Goal: Navigation & Orientation: Find specific page/section

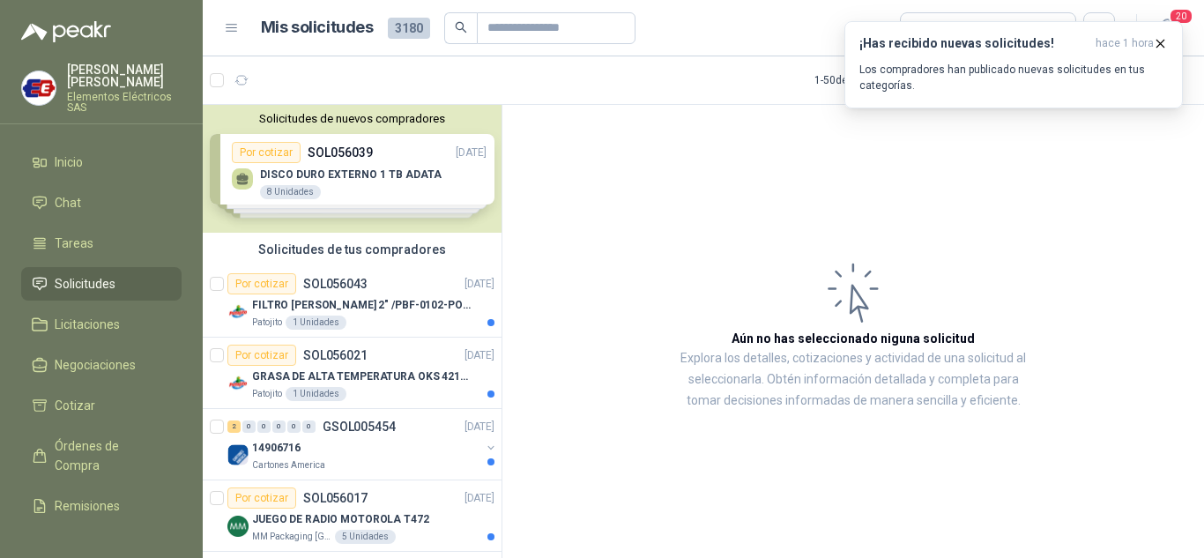
click at [988, 60] on div "¡Has recibido nuevas solicitudes! hace 1 hora Los compradores han publicado nue…" at bounding box center [1013, 64] width 308 height 57
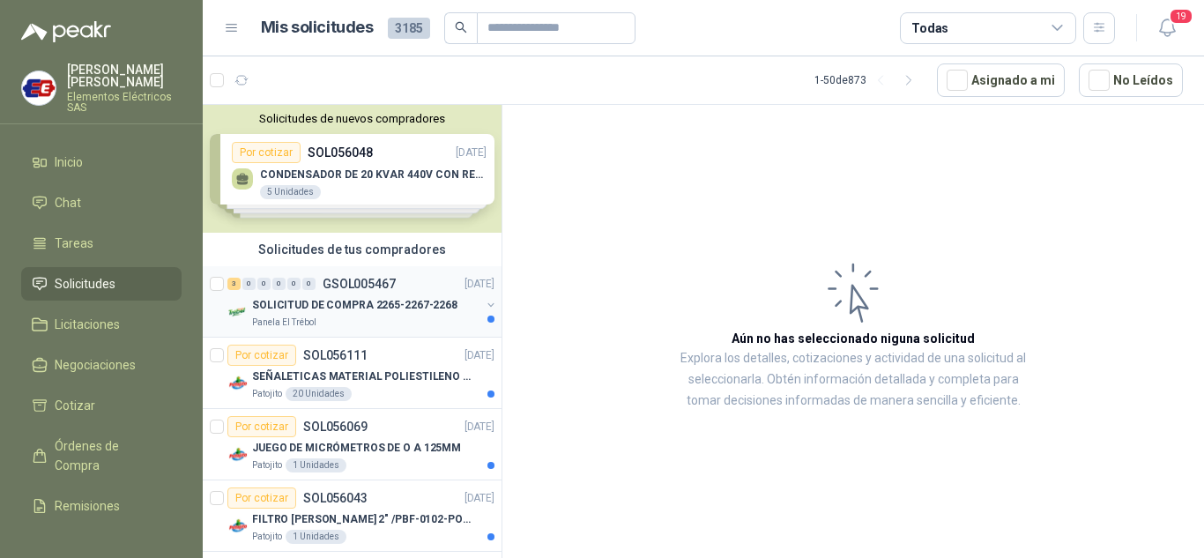
click at [358, 306] on p "SOLICITUD DE COMPRA 2265-2267-2268" at bounding box center [354, 305] width 205 height 17
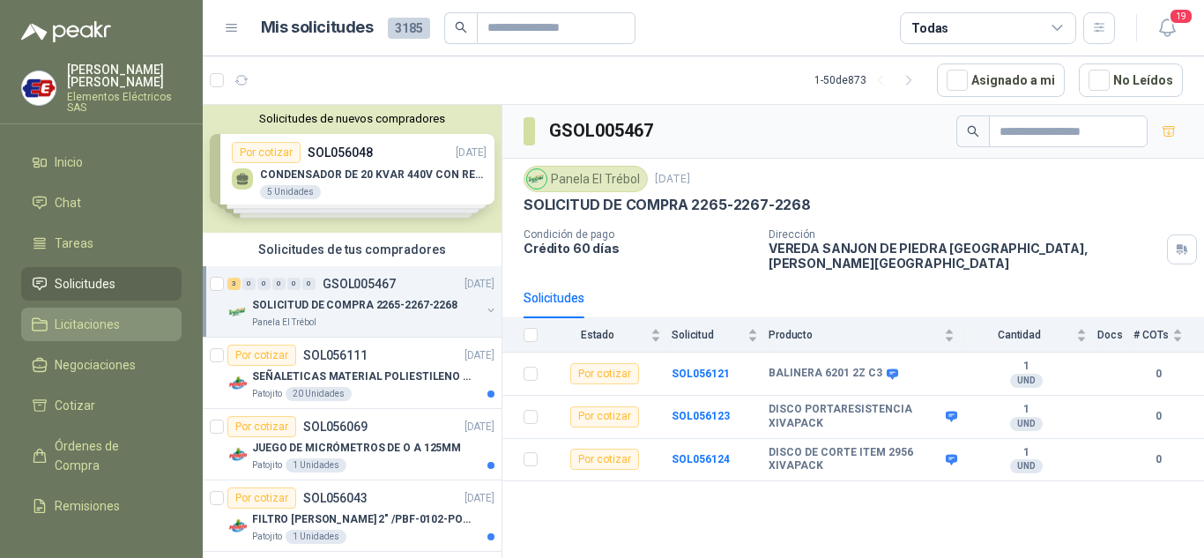
click at [99, 316] on span "Licitaciones" at bounding box center [87, 324] width 65 height 19
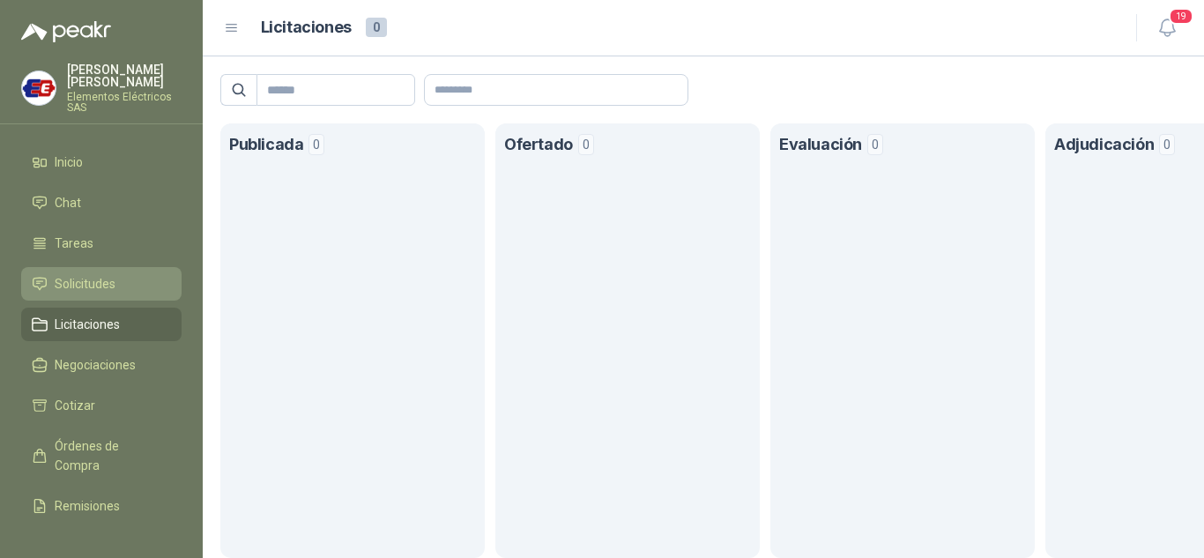
click at [66, 284] on span "Solicitudes" at bounding box center [85, 283] width 61 height 19
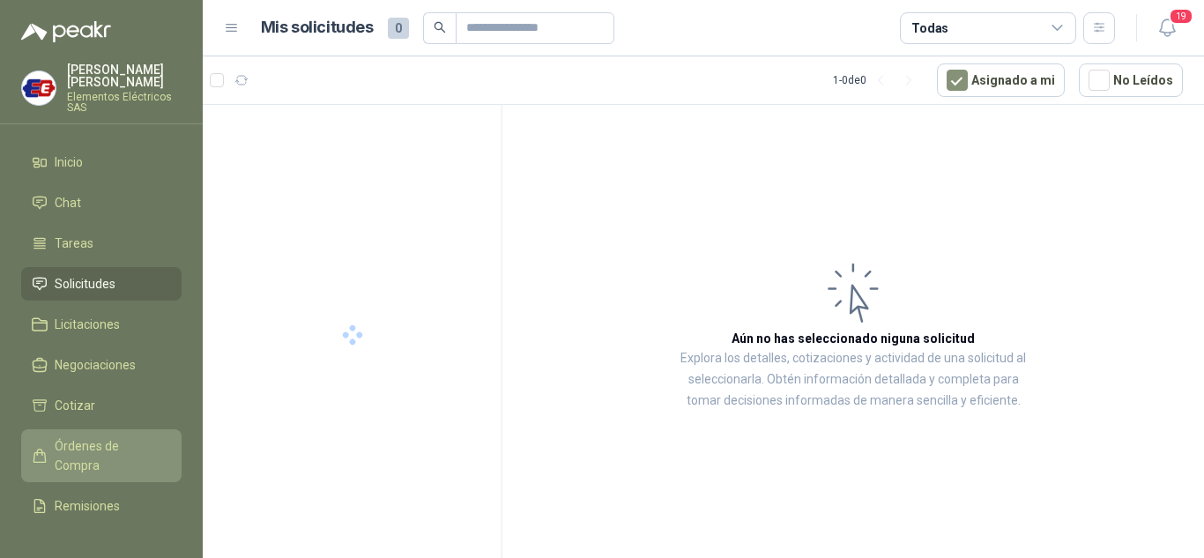
click at [81, 455] on span "Órdenes de Compra" at bounding box center [110, 455] width 110 height 39
